Goal: Check status: Check status

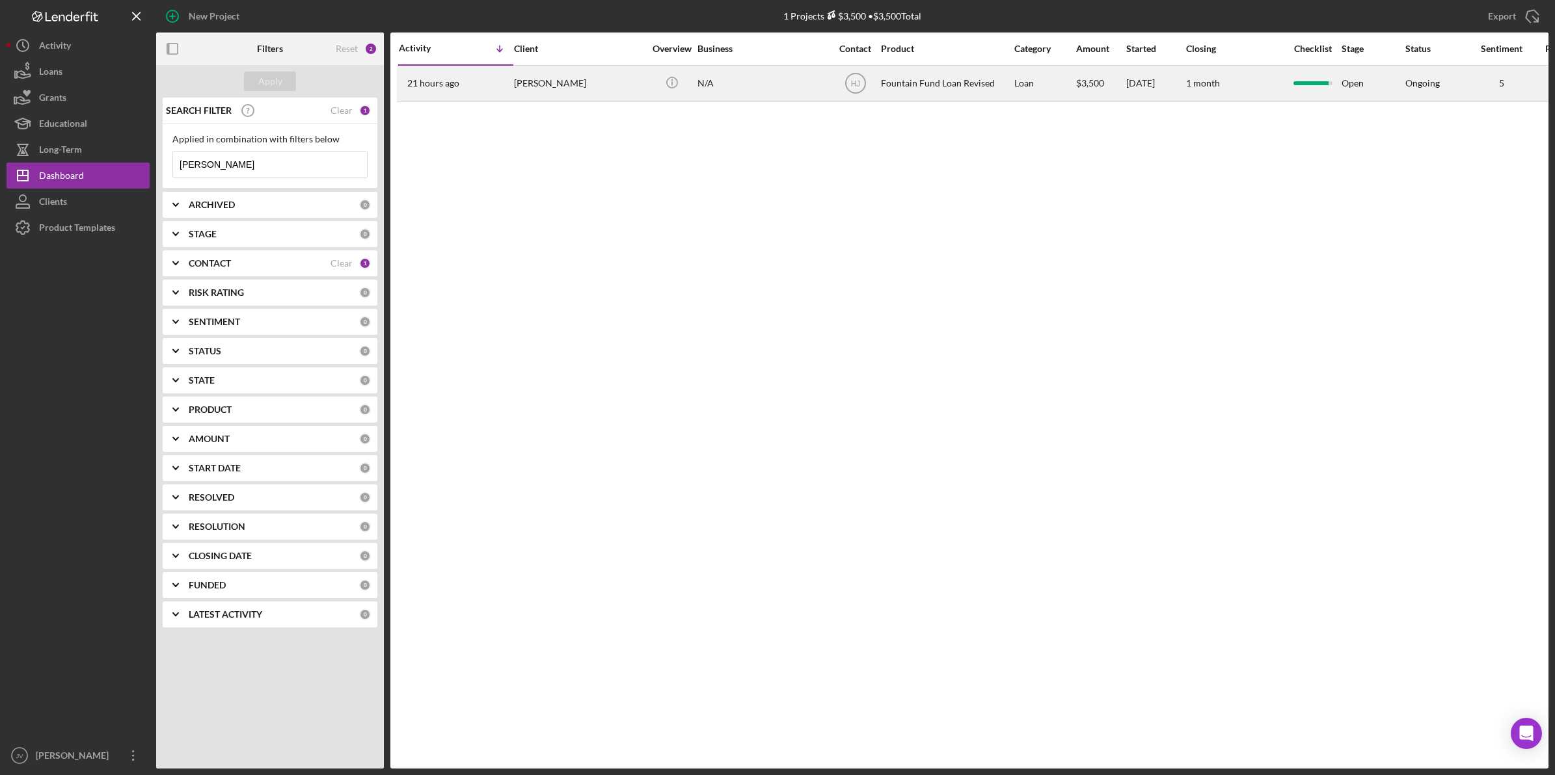
click at [554, 82] on div "[PERSON_NAME]" at bounding box center [579, 83] width 130 height 34
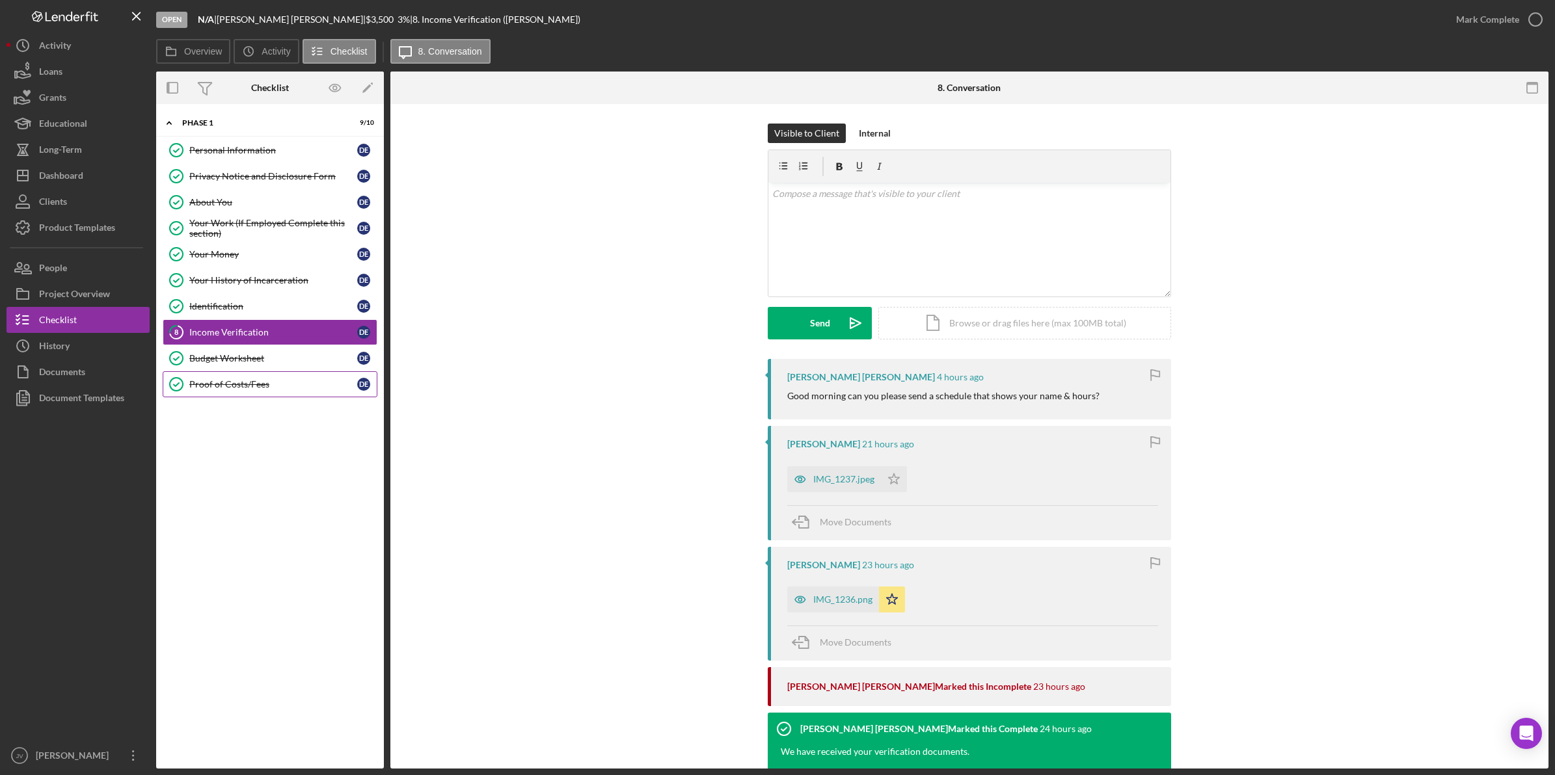
click at [274, 390] on div "Proof of Costs/Fees" at bounding box center [273, 384] width 168 height 10
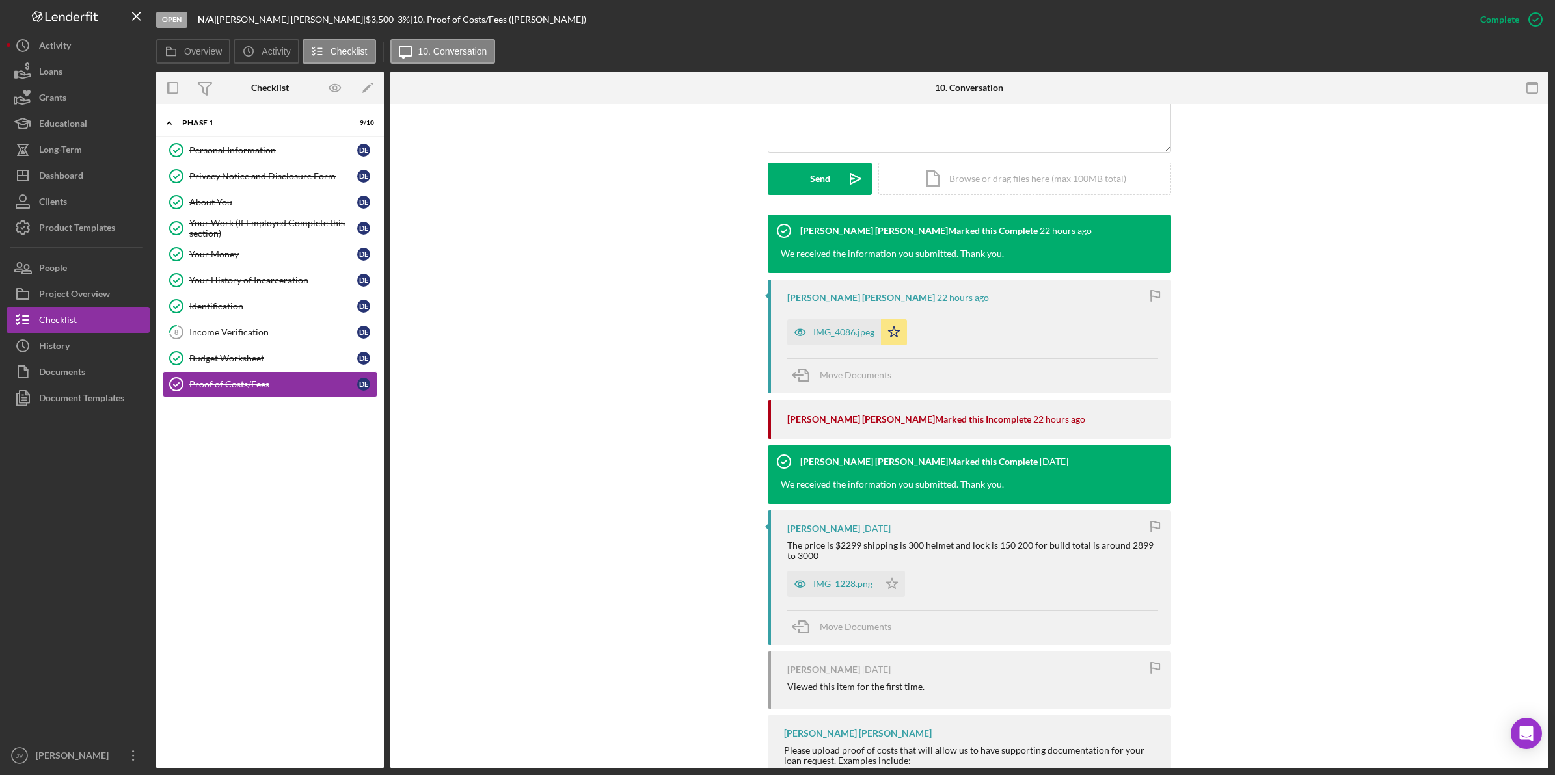
scroll to position [325, 0]
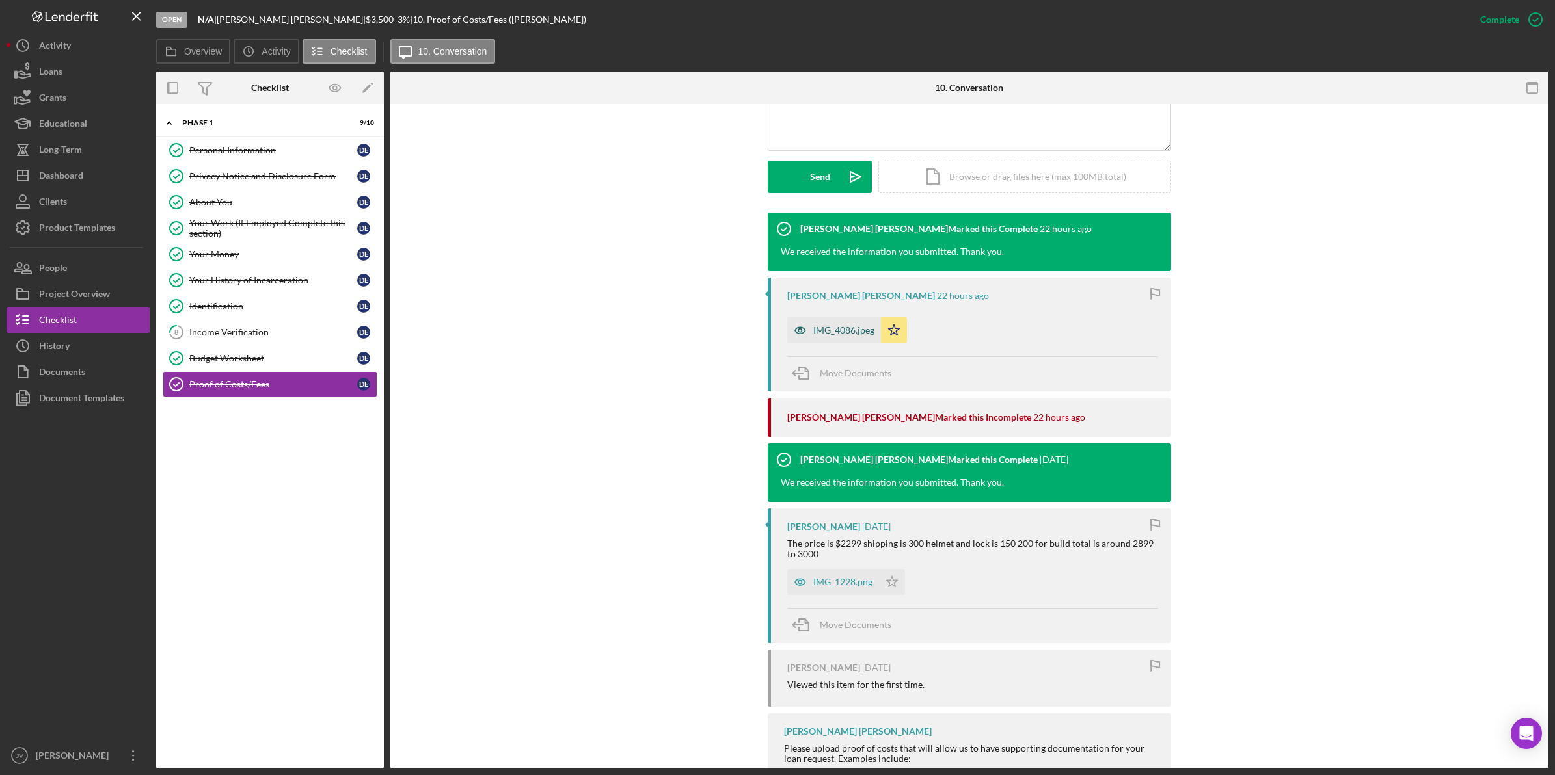
click at [820, 326] on div "IMG_4086.jpeg" at bounding box center [843, 330] width 61 height 10
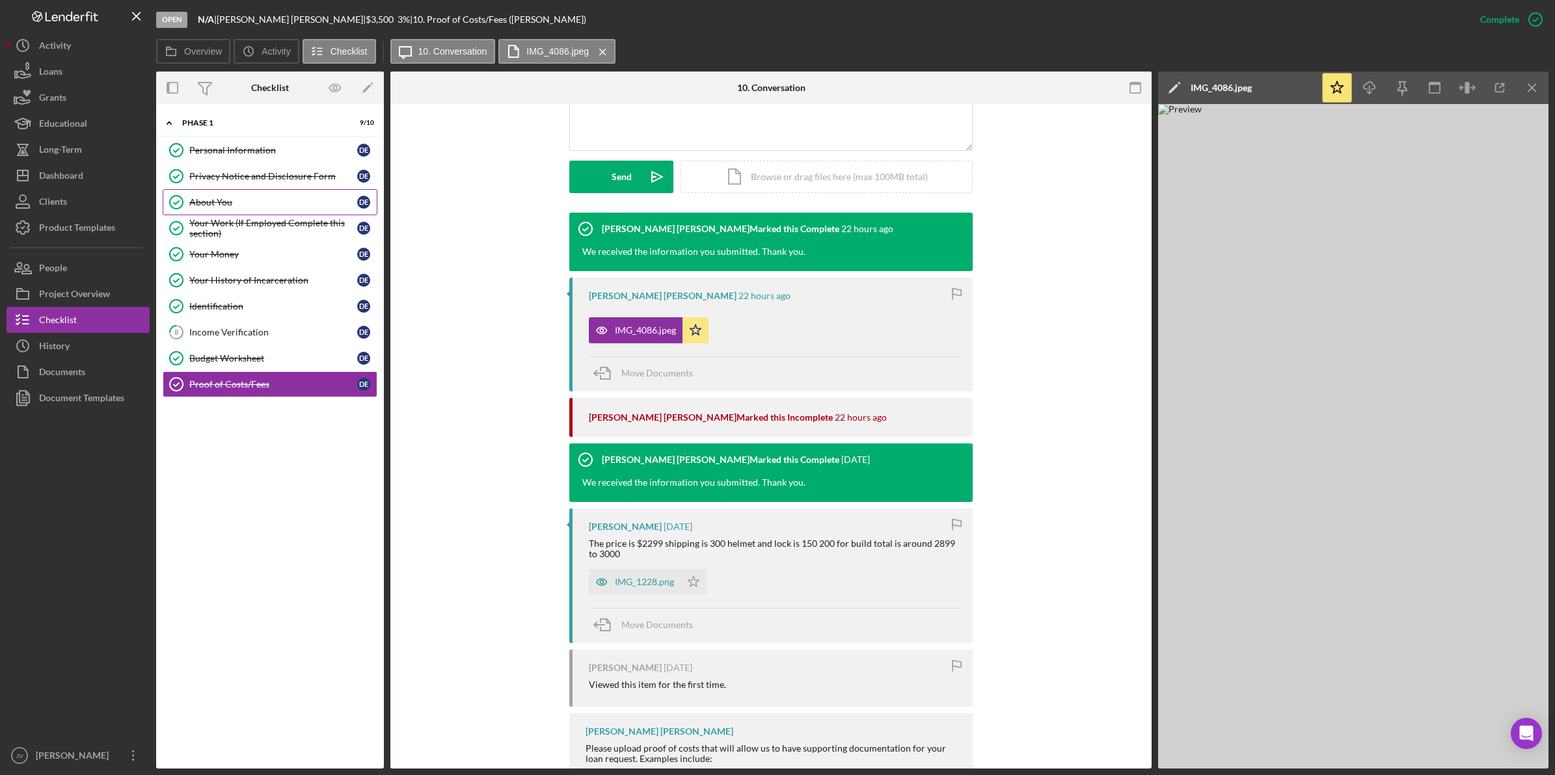
click at [265, 199] on div "About You" at bounding box center [273, 202] width 168 height 10
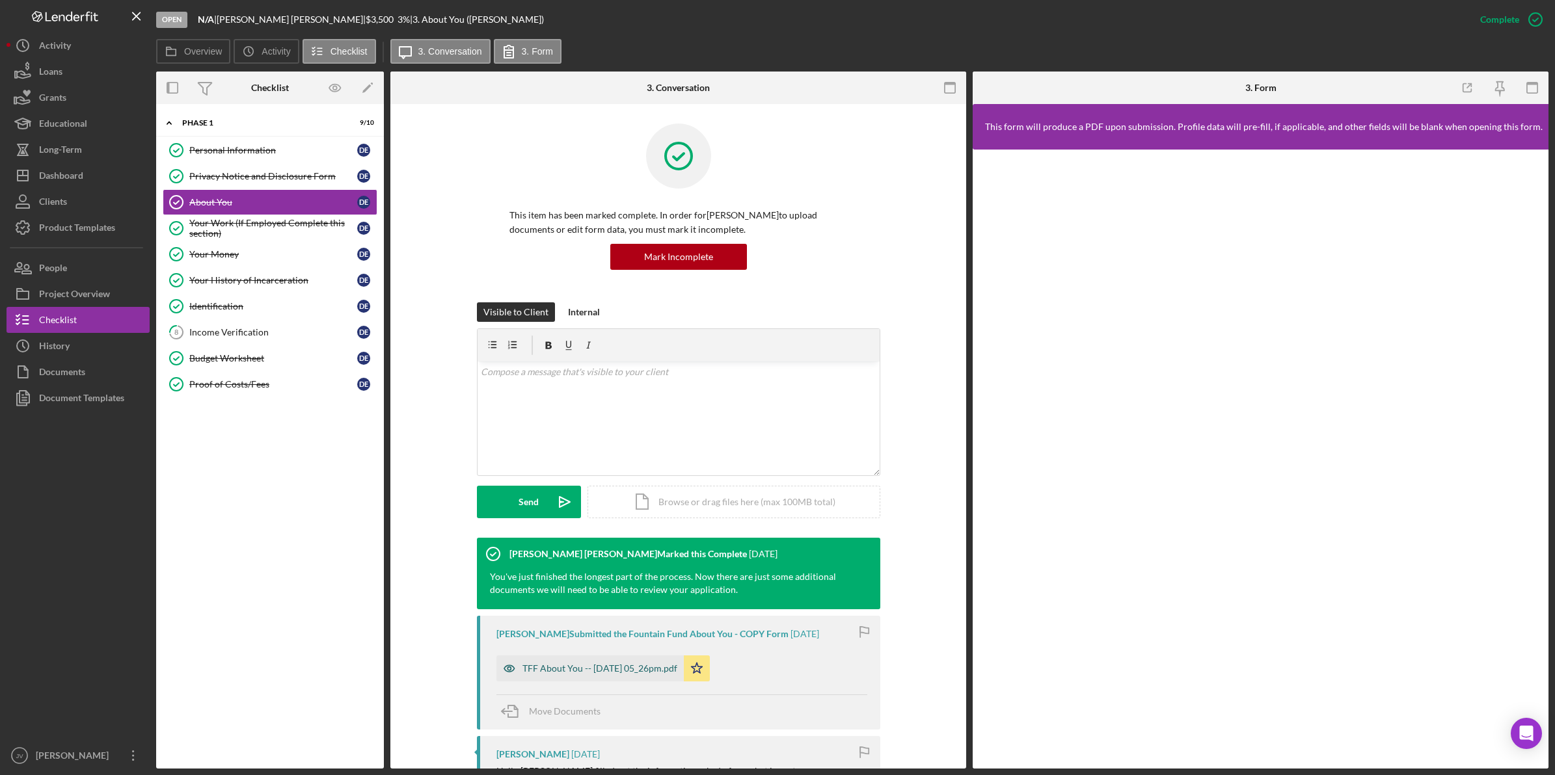
click at [599, 672] on div "TFF About You -- [DATE] 05_26pm.pdf" at bounding box center [599, 668] width 155 height 10
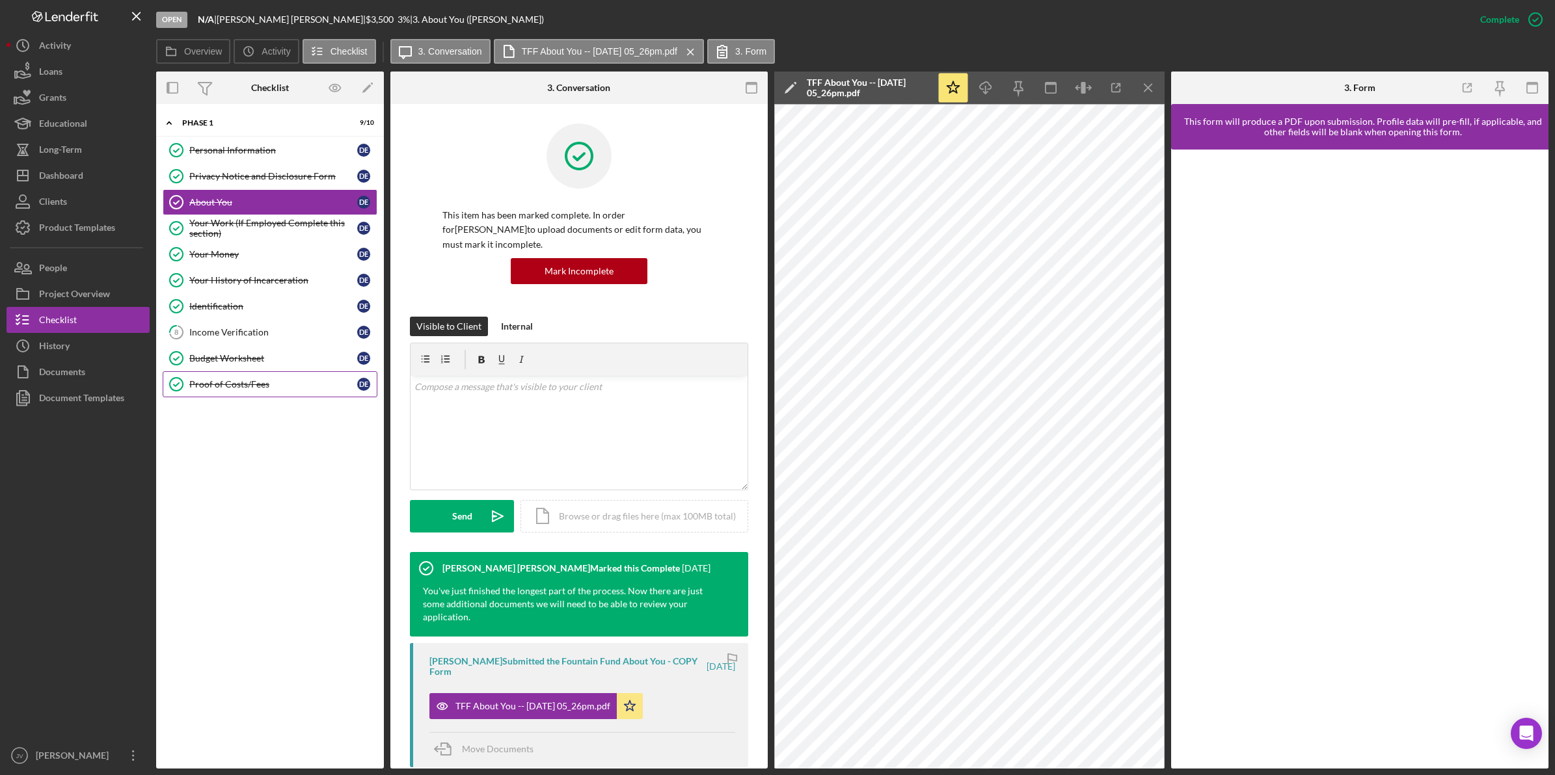
click at [241, 397] on link "Proof of Costs/Fees Proof of Costs/Fees D E" at bounding box center [270, 384] width 215 height 26
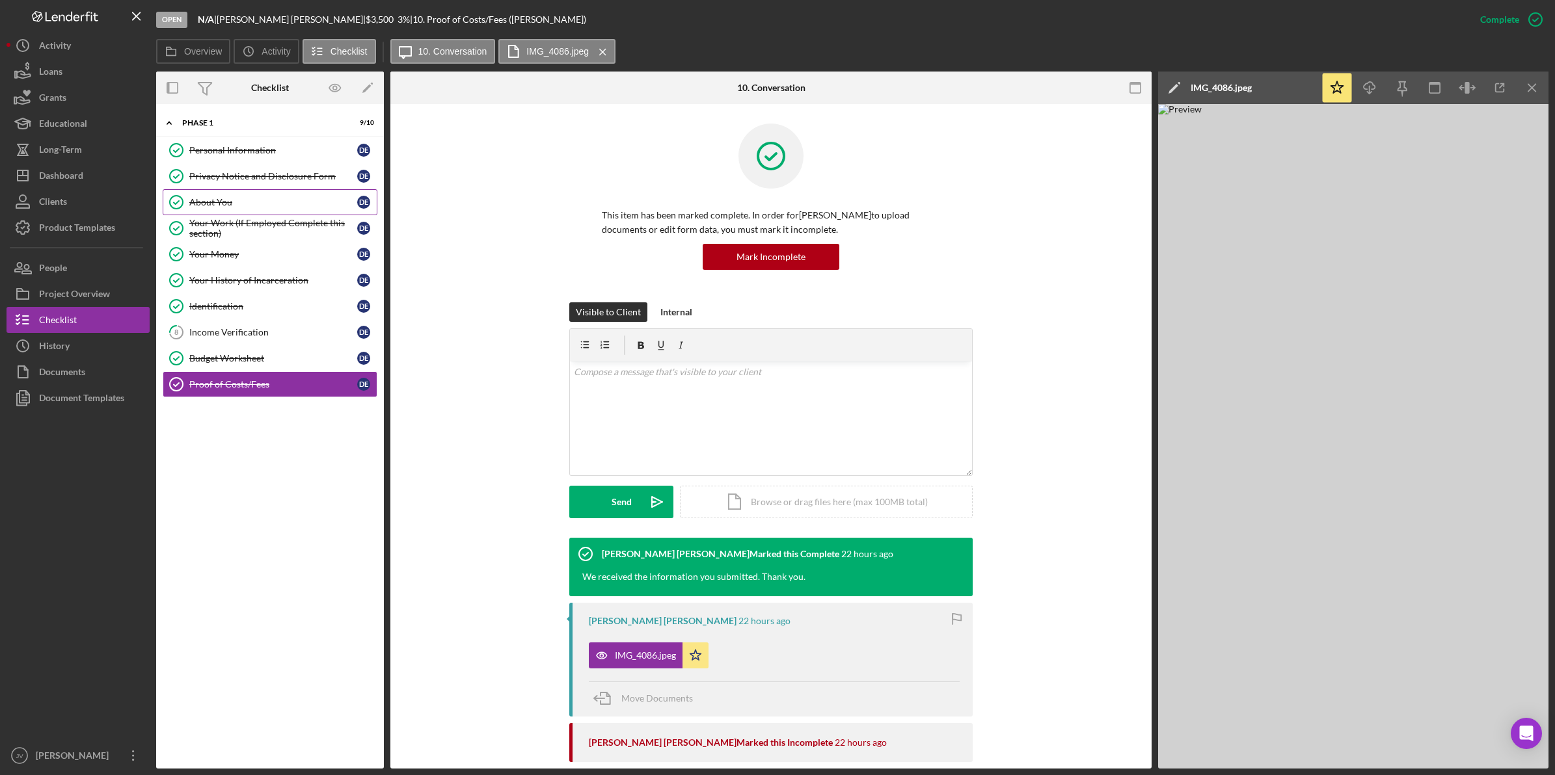
click at [263, 200] on div "About You" at bounding box center [273, 202] width 168 height 10
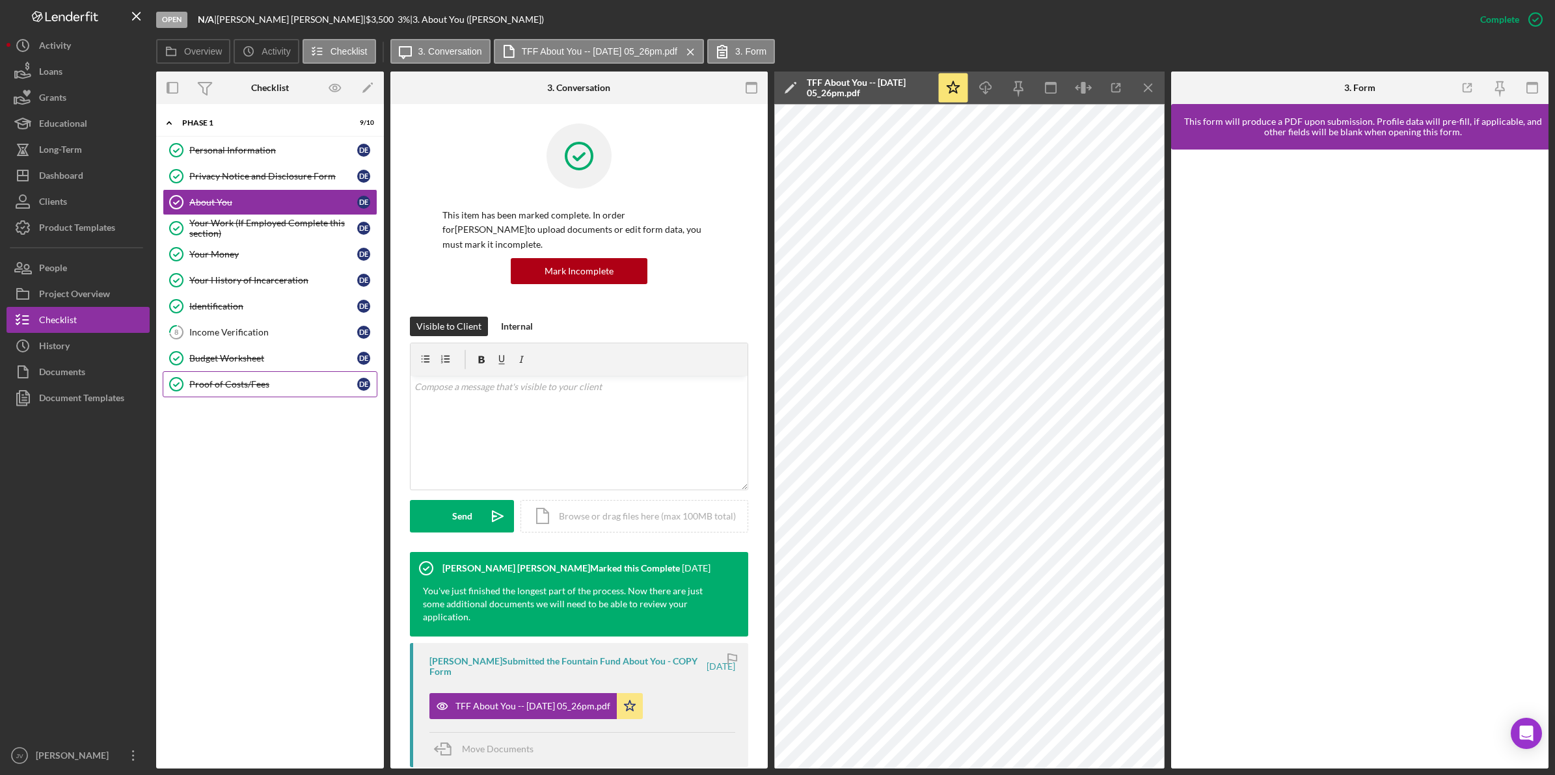
click at [265, 395] on link "Proof of Costs/Fees Proof of Costs/Fees D E" at bounding box center [270, 384] width 215 height 26
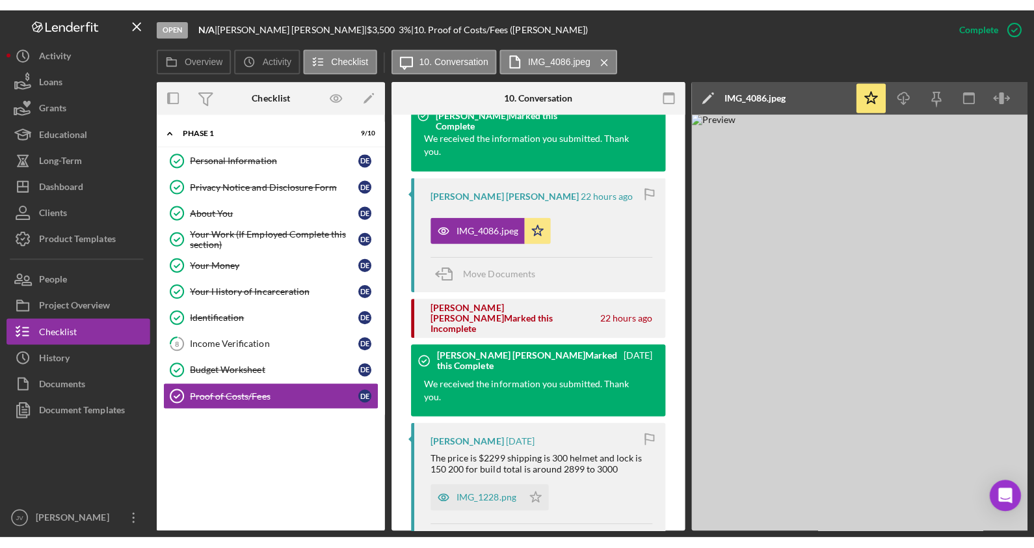
scroll to position [478, 0]
